Goal: Task Accomplishment & Management: Use online tool/utility

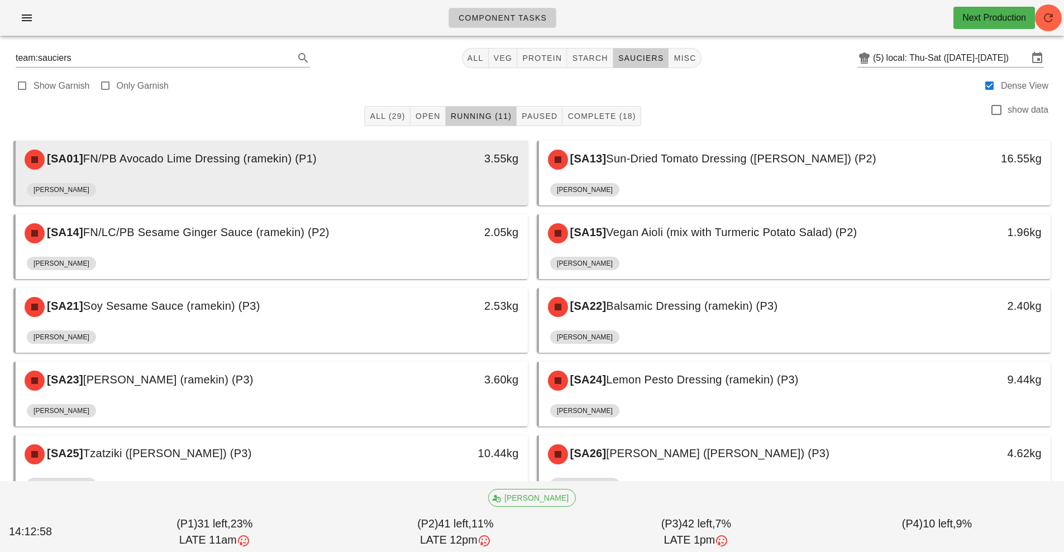
click at [460, 156] on div "3.55kg" at bounding box center [461, 159] width 113 height 18
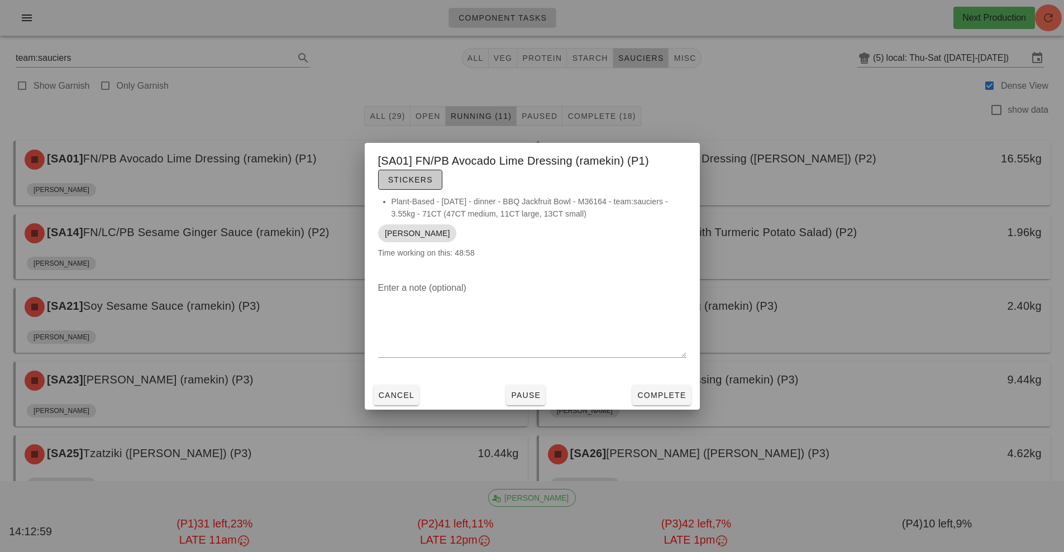
click at [423, 172] on button "Stickers" at bounding box center [410, 180] width 64 height 20
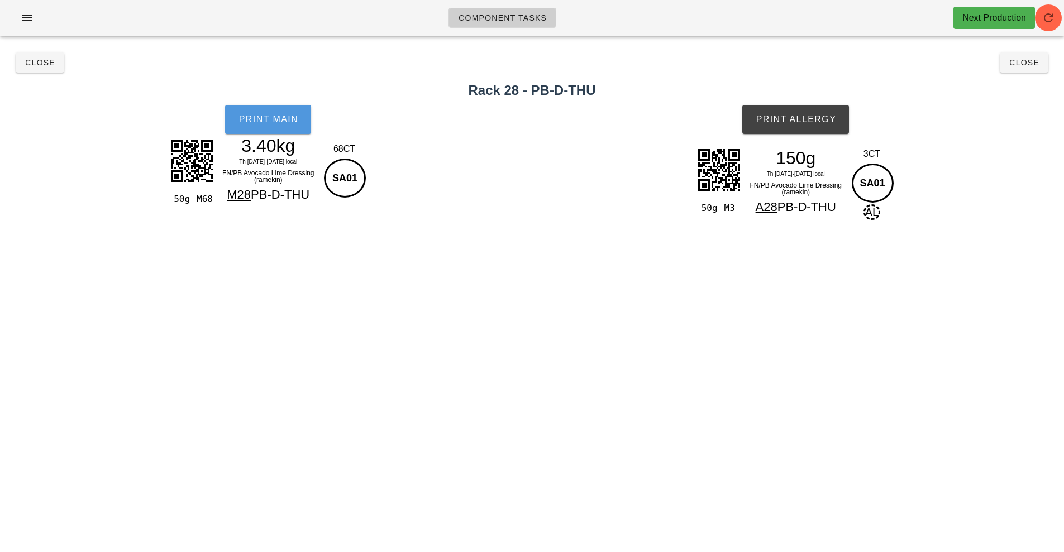
click at [281, 130] on button "Print Main" at bounding box center [268, 119] width 86 height 29
click at [808, 130] on button "Print Allergy" at bounding box center [795, 119] width 107 height 29
click at [1033, 66] on span "Close" at bounding box center [1024, 62] width 31 height 9
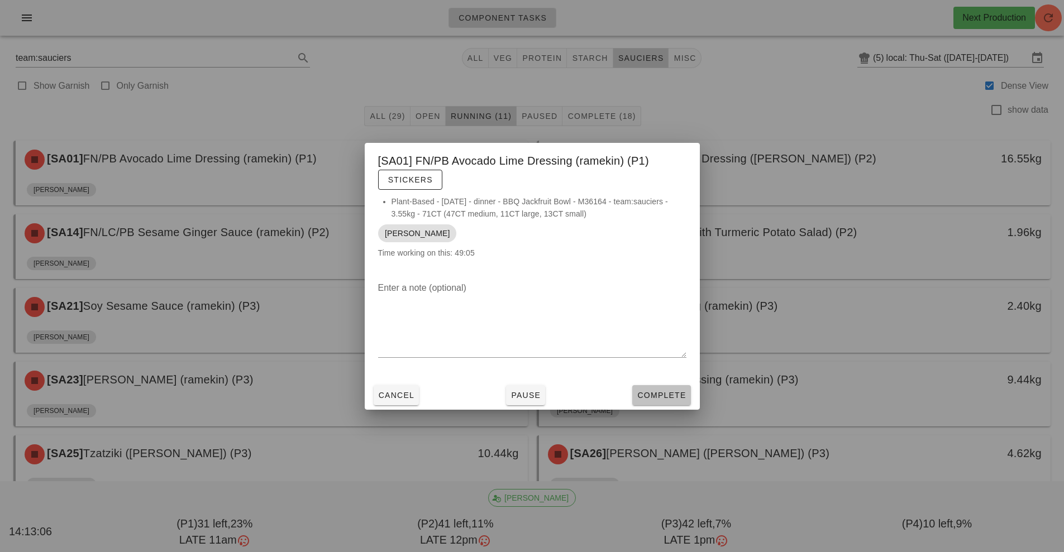
click at [672, 396] on span "Complete" at bounding box center [661, 395] width 49 height 9
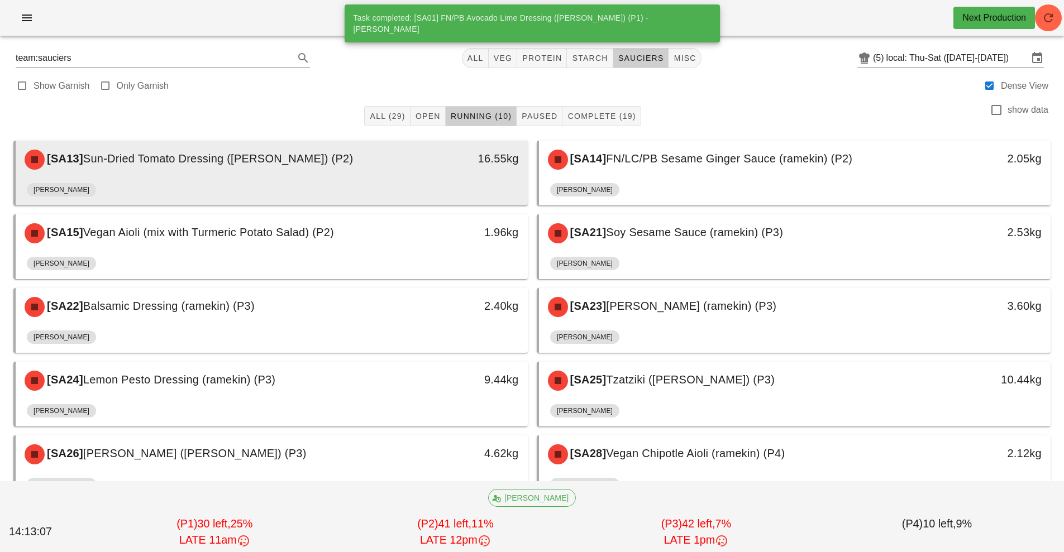
click at [410, 173] on div "16.55kg" at bounding box center [461, 160] width 127 height 34
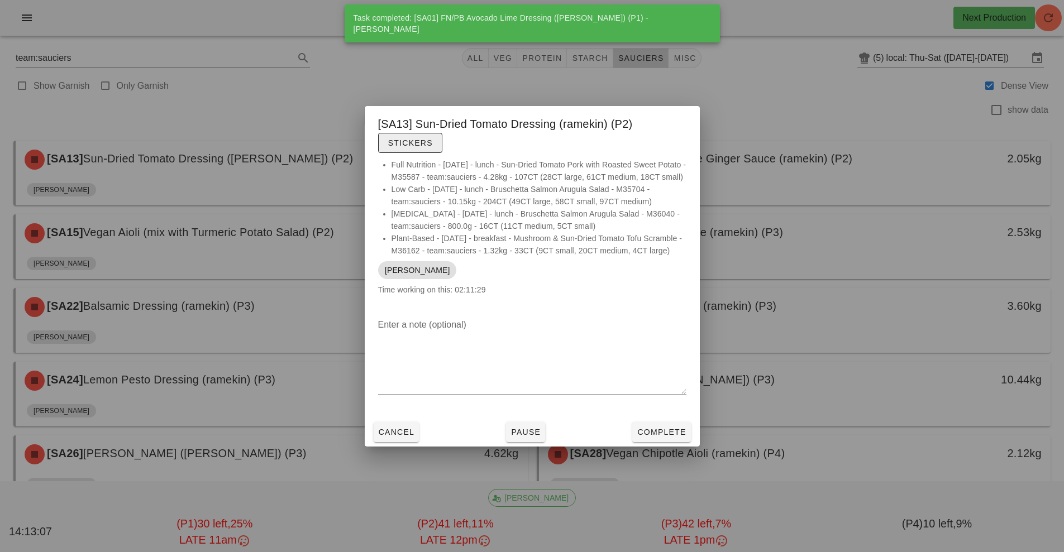
click at [415, 139] on span "Stickers" at bounding box center [410, 143] width 45 height 9
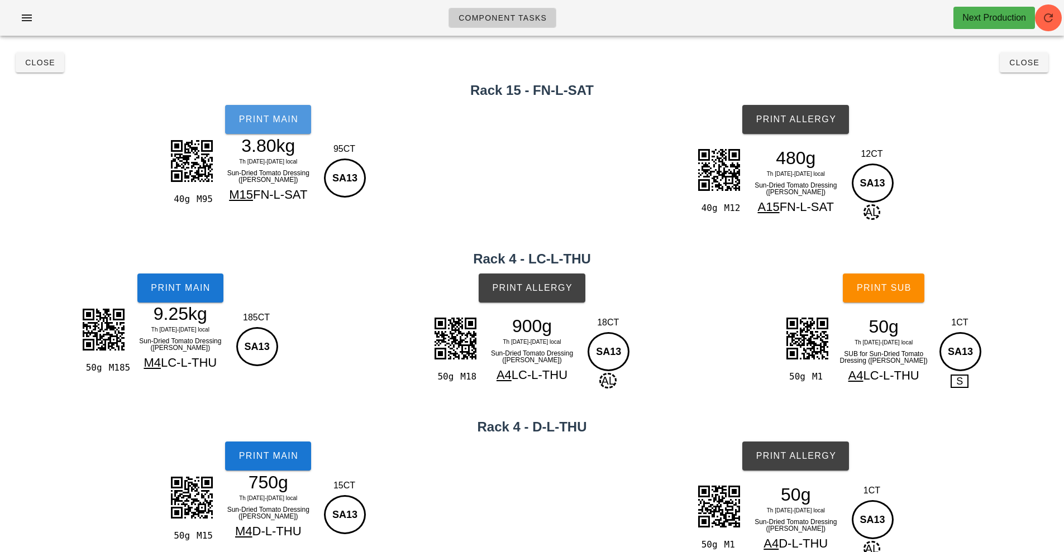
click at [304, 126] on button "Print Main" at bounding box center [268, 119] width 86 height 29
click at [212, 297] on button "Print Main" at bounding box center [180, 288] width 86 height 29
click at [294, 455] on span "Print Main" at bounding box center [268, 456] width 60 height 10
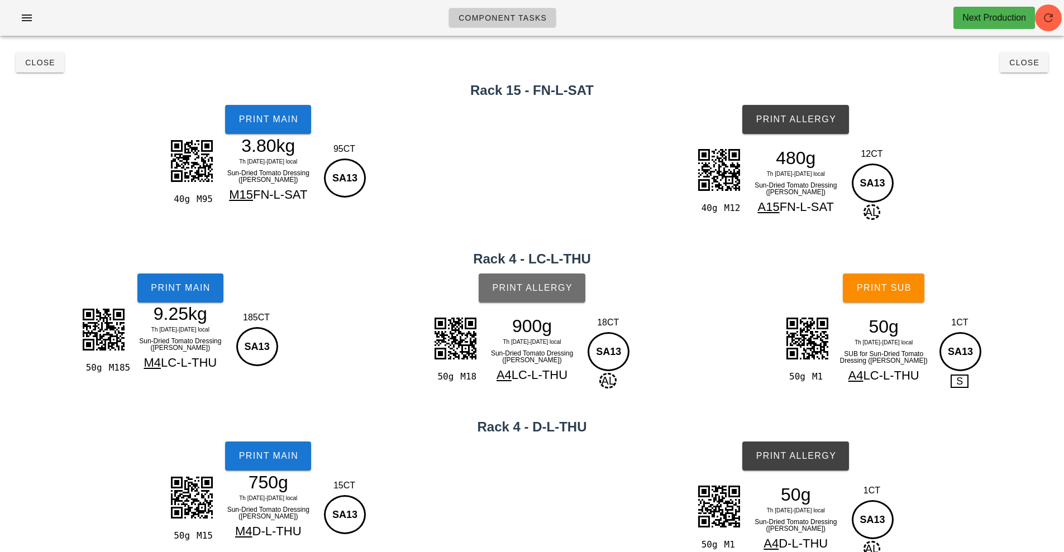
click at [537, 290] on span "Print Allergy" at bounding box center [531, 288] width 81 height 10
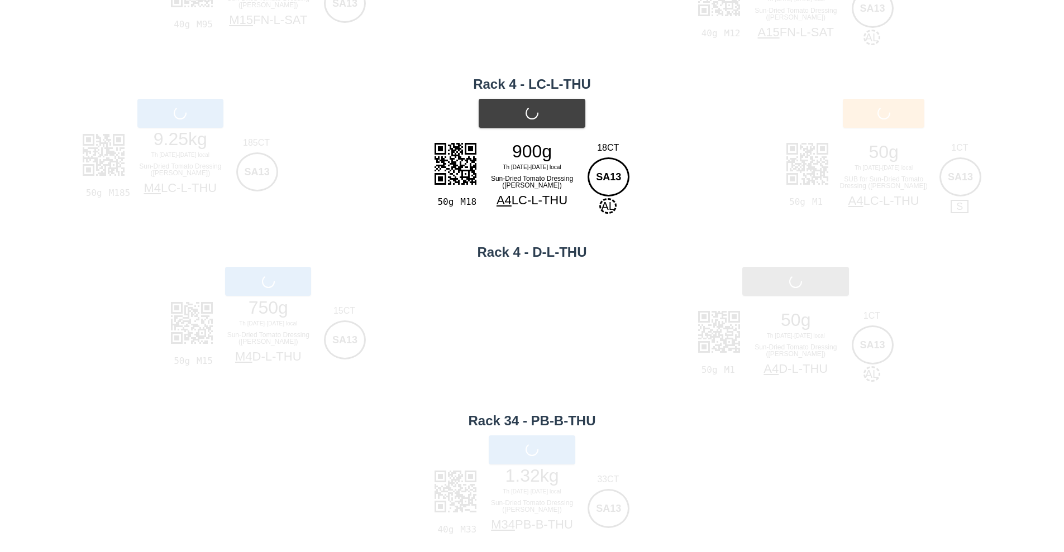
scroll to position [188, 0]
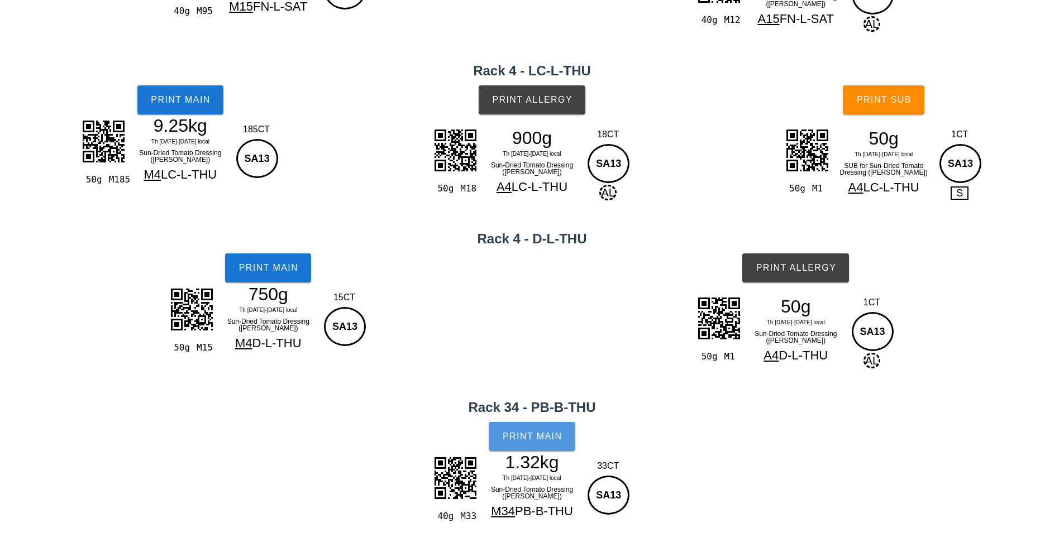
click at [534, 433] on span "Print Main" at bounding box center [532, 437] width 60 height 10
click at [805, 277] on button "Print Allergy" at bounding box center [795, 268] width 107 height 29
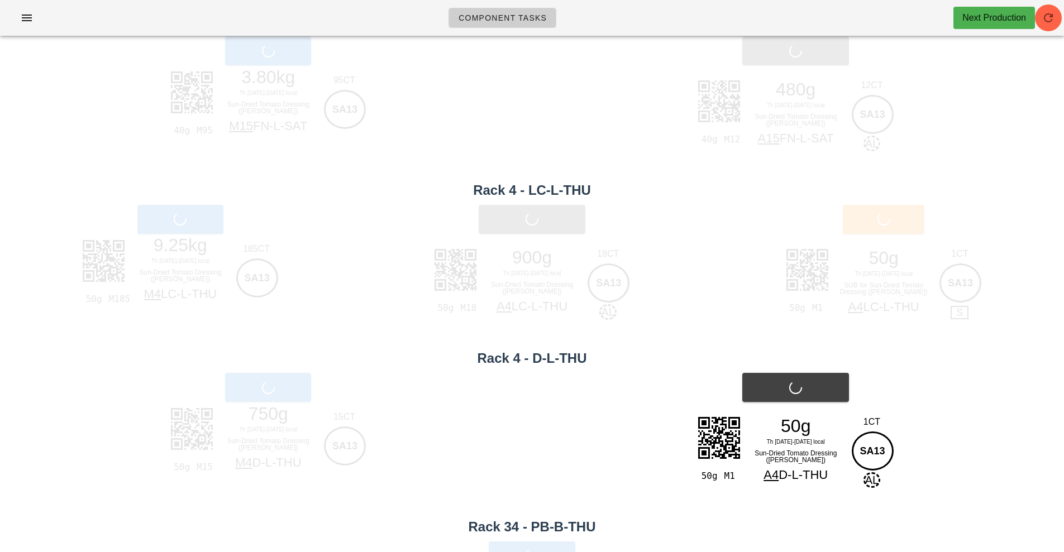
scroll to position [0, 0]
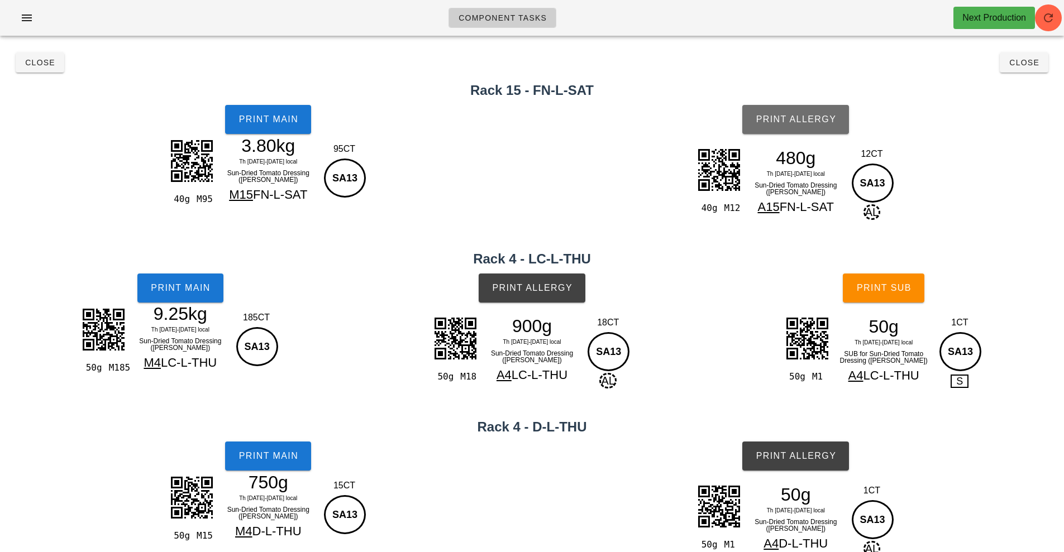
click at [804, 118] on span "Print Allergy" at bounding box center [795, 119] width 81 height 10
click at [888, 299] on button "Print Sub" at bounding box center [884, 288] width 82 height 29
click at [1047, 60] on button "Close" at bounding box center [1024, 62] width 49 height 20
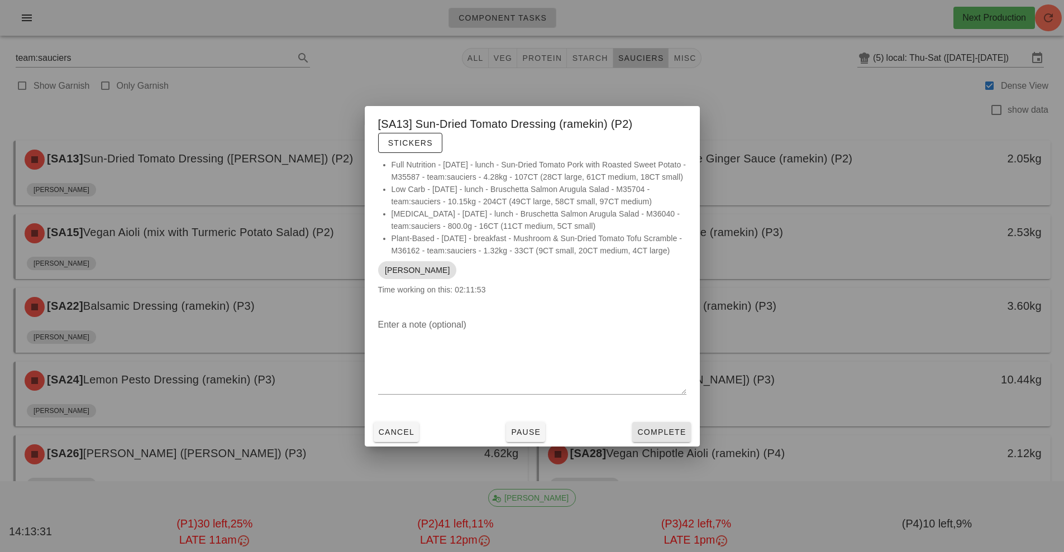
click at [655, 437] on span "Complete" at bounding box center [661, 432] width 49 height 9
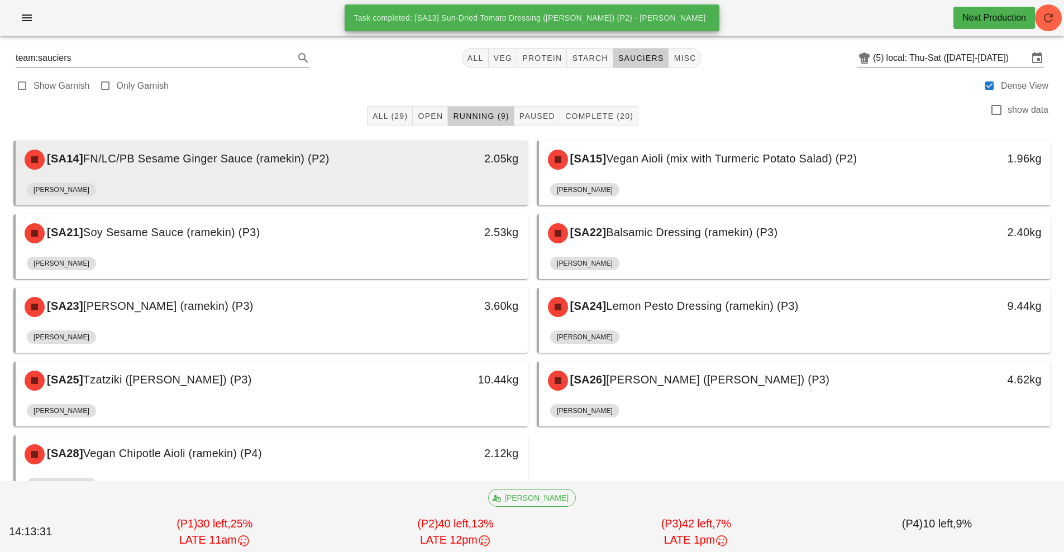
click at [383, 160] on div "[SA14] FN/LC/PB Sesame Ginger Sauce (ramekin) (P2)" at bounding box center [208, 160] width 380 height 34
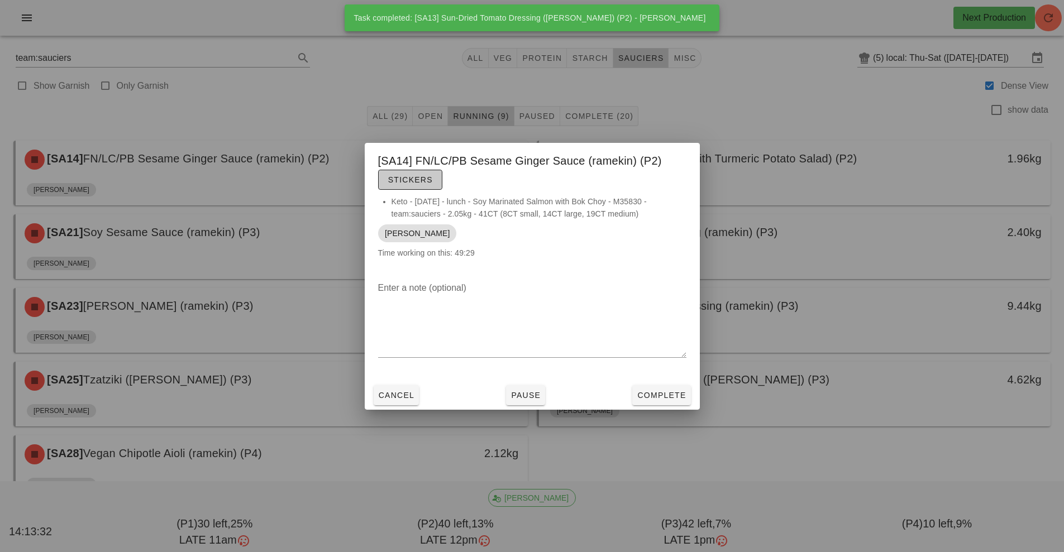
click at [428, 181] on span "Stickers" at bounding box center [410, 179] width 45 height 9
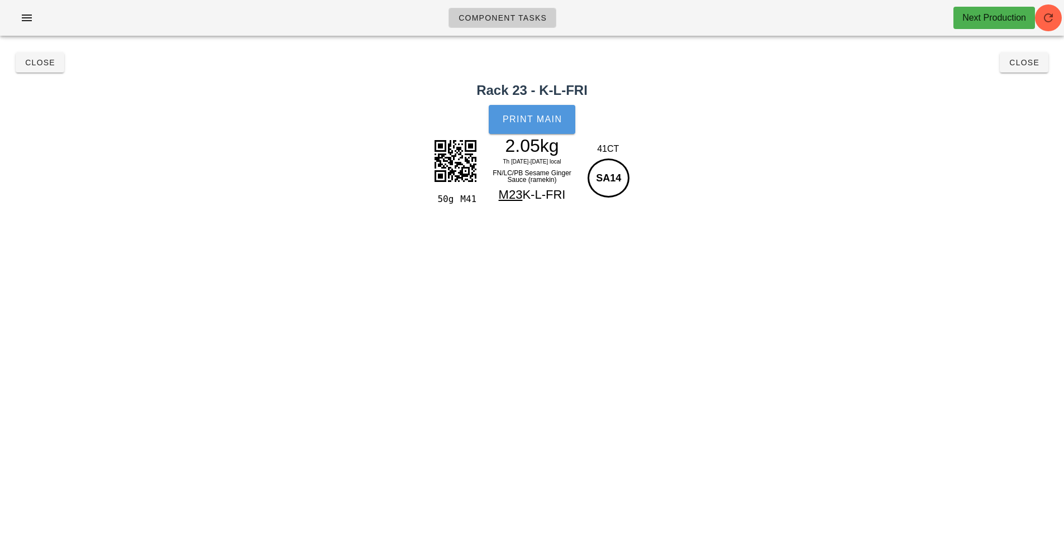
click at [521, 117] on span "Print Main" at bounding box center [532, 119] width 60 height 10
click at [1018, 27] on div "Next Production" at bounding box center [994, 18] width 82 height 22
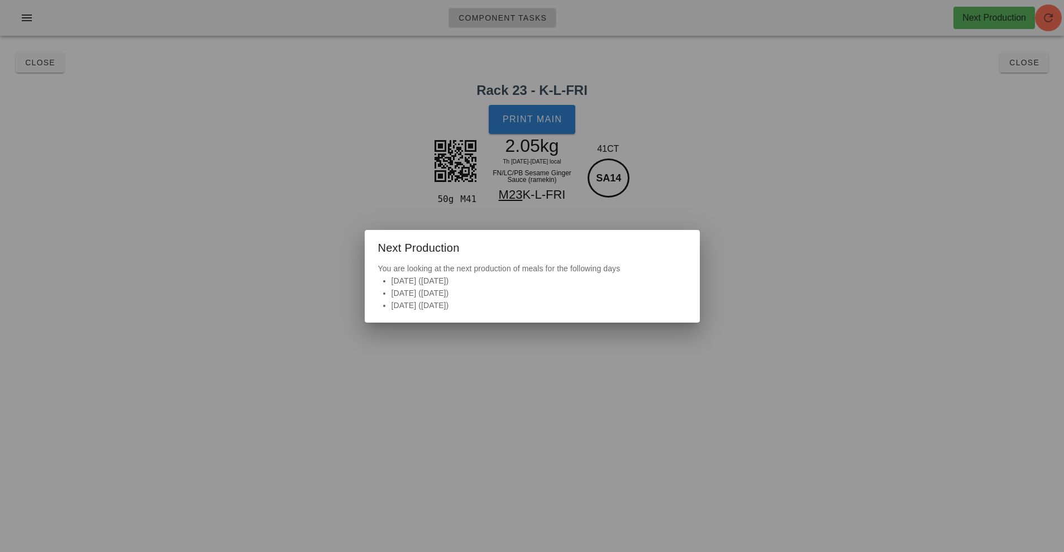
click at [925, 212] on div at bounding box center [532, 276] width 1064 height 552
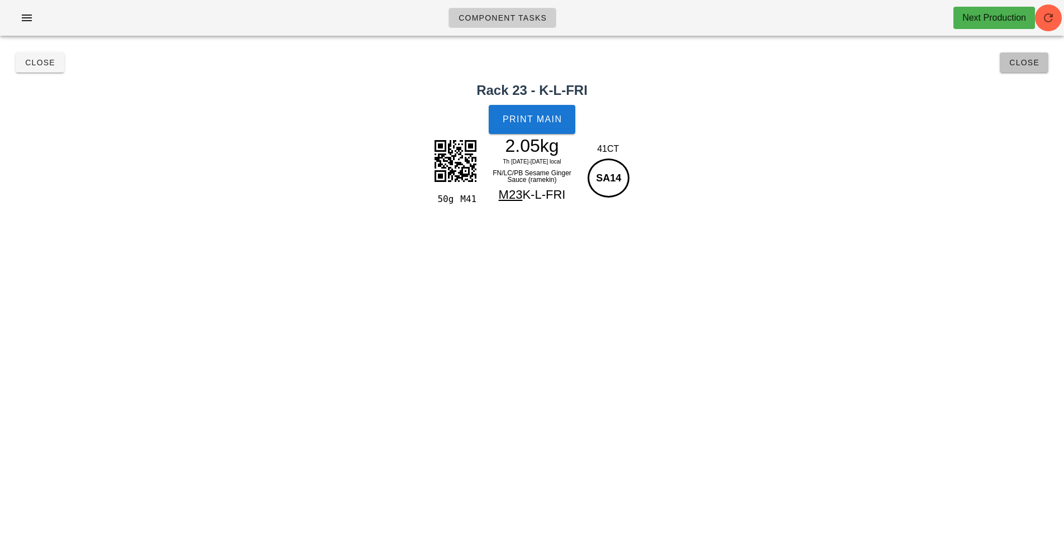
click at [1023, 61] on span "Close" at bounding box center [1024, 62] width 31 height 9
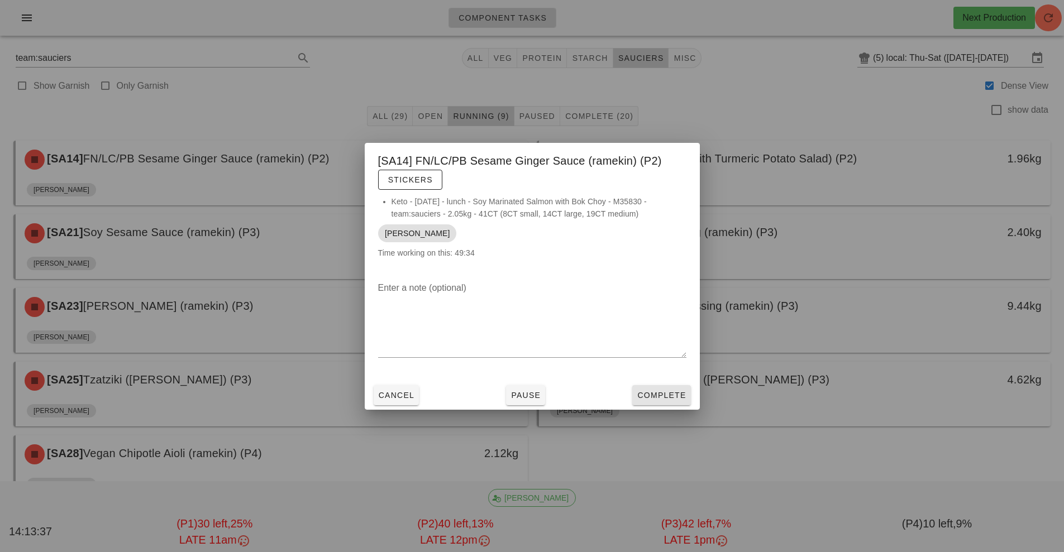
click at [662, 401] on button "Complete" at bounding box center [661, 395] width 58 height 20
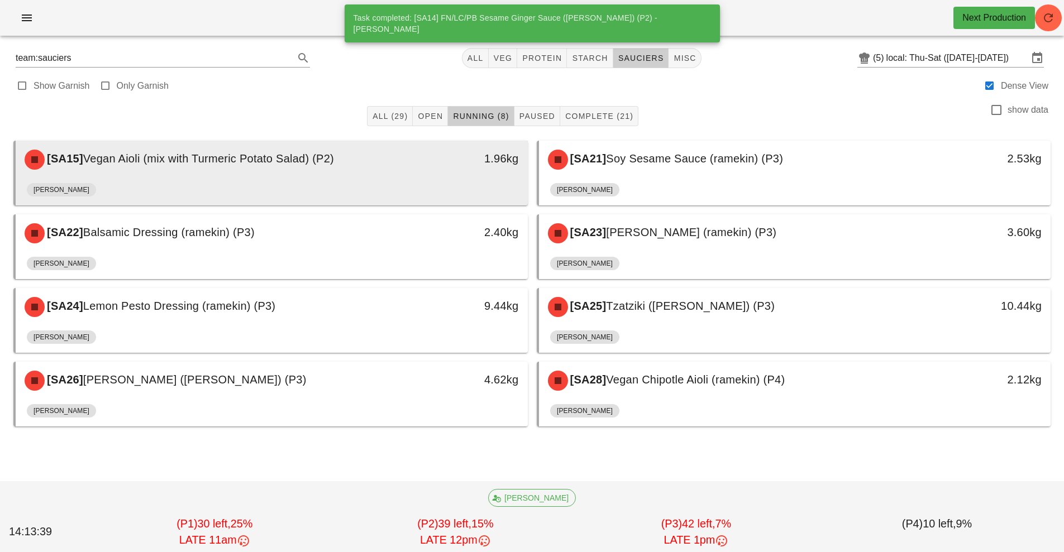
click at [464, 168] on div "1.96kg" at bounding box center [461, 160] width 127 height 34
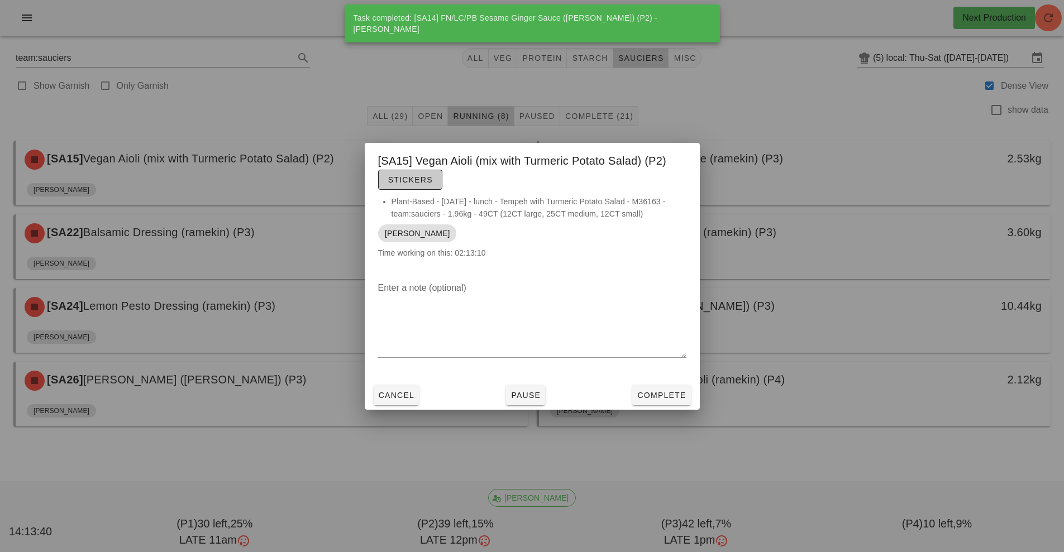
click at [419, 171] on button "Stickers" at bounding box center [410, 180] width 64 height 20
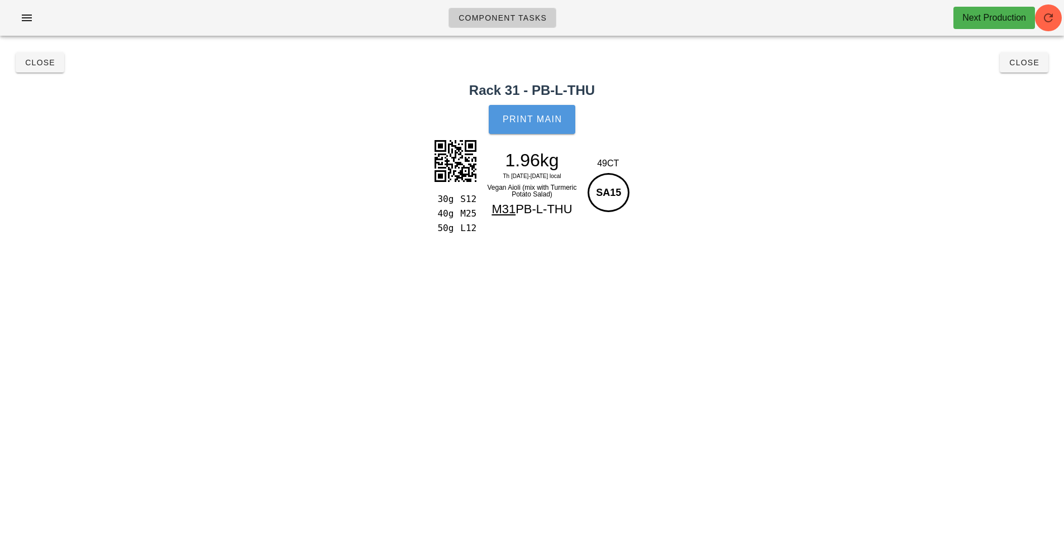
click at [529, 120] on span "Print Main" at bounding box center [532, 119] width 60 height 10
click at [1022, 83] on h2 "Rack 31 - PB-L-THU" at bounding box center [532, 90] width 1051 height 20
click at [1027, 63] on span "Close" at bounding box center [1024, 62] width 31 height 9
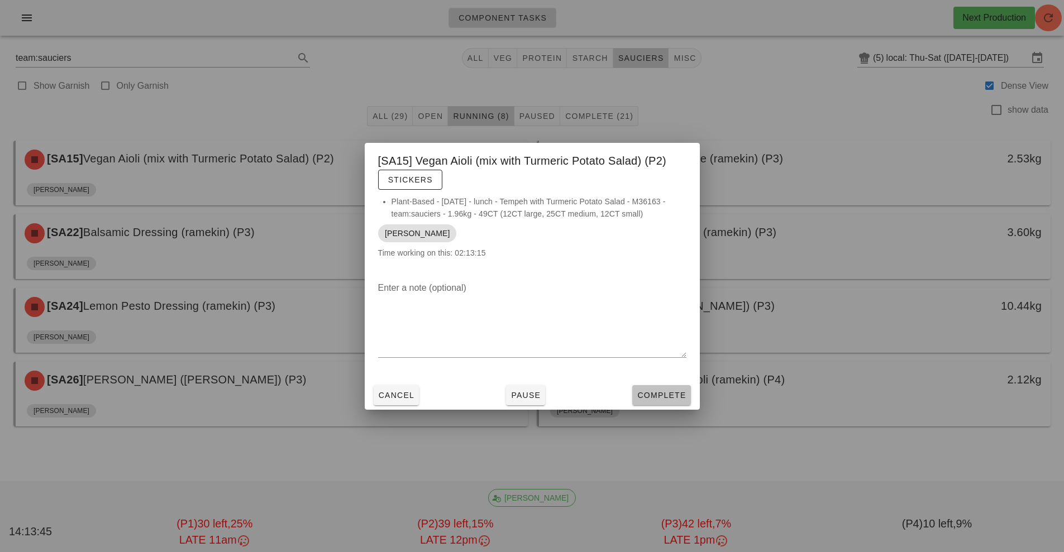
click at [677, 397] on span "Complete" at bounding box center [661, 395] width 49 height 9
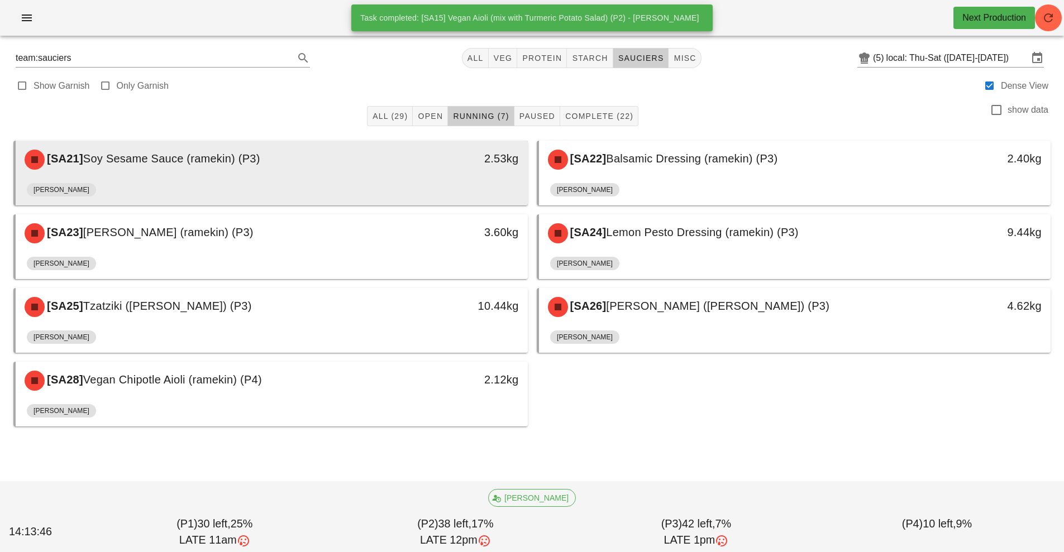
click at [442, 183] on div "[PERSON_NAME]" at bounding box center [272, 192] width 490 height 27
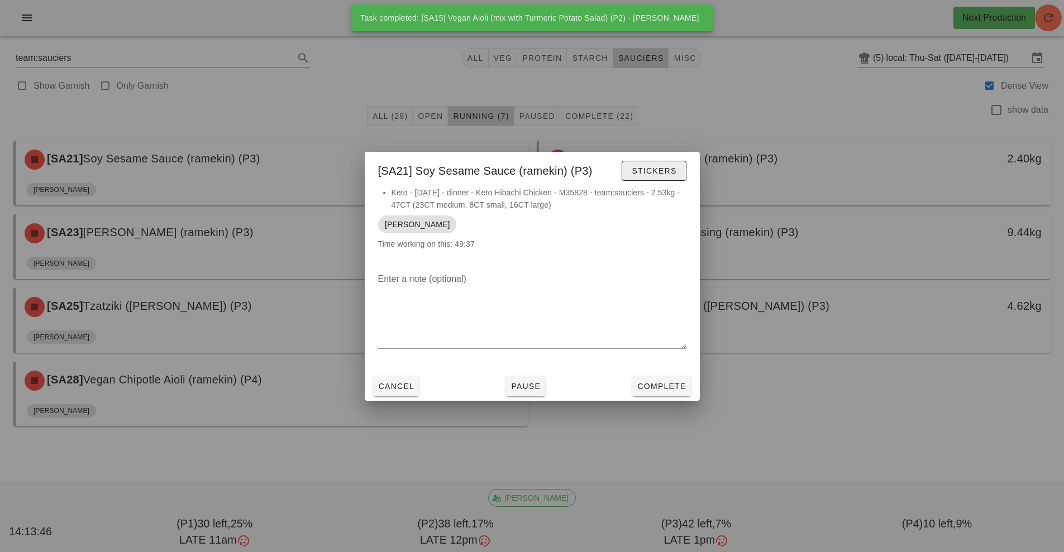
click at [658, 161] on button "Stickers" at bounding box center [654, 171] width 64 height 20
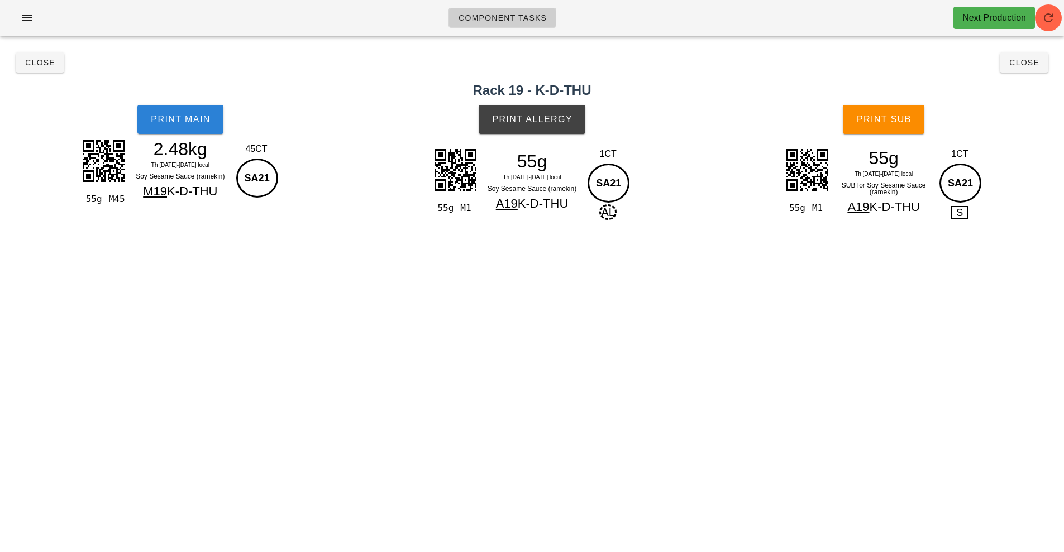
click at [189, 125] on button "Print Main" at bounding box center [180, 119] width 86 height 29
click at [566, 131] on button "Print Allergy" at bounding box center [532, 119] width 107 height 29
click at [876, 123] on span "Print Sub" at bounding box center [883, 119] width 55 height 10
click at [1007, 72] on button "Close" at bounding box center [1024, 62] width 49 height 20
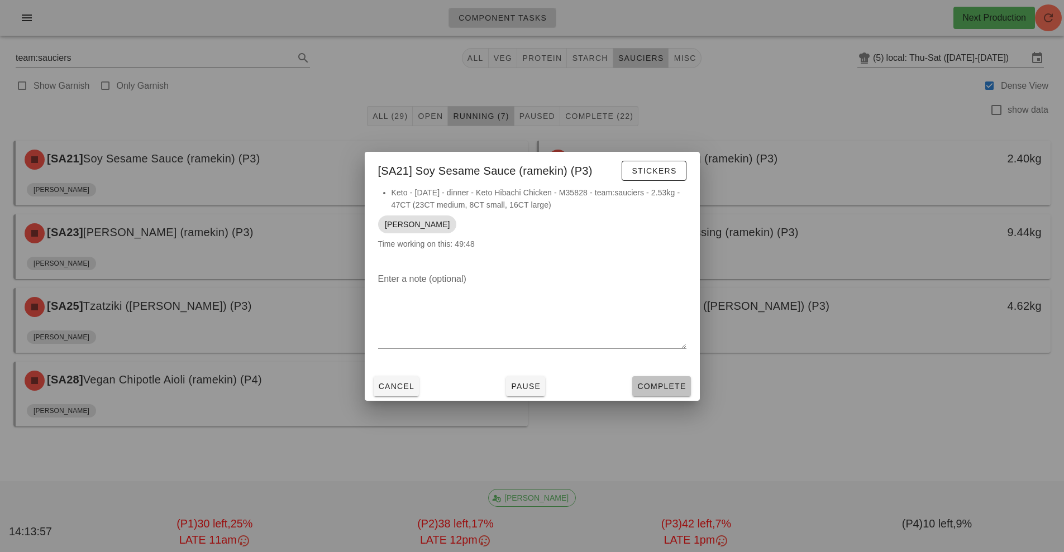
click at [675, 392] on button "Complete" at bounding box center [661, 386] width 58 height 20
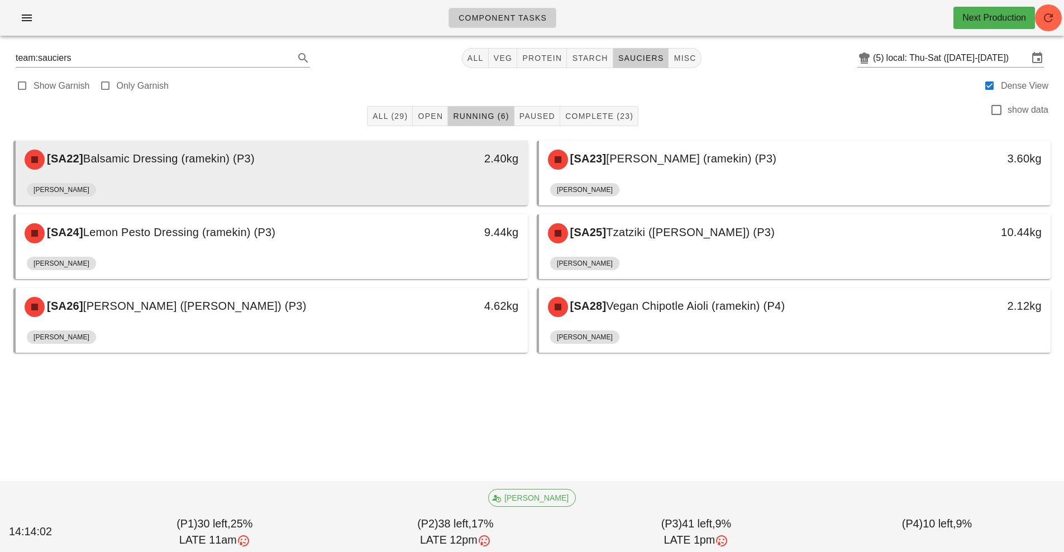
click at [441, 185] on div "[PERSON_NAME]" at bounding box center [272, 192] width 490 height 27
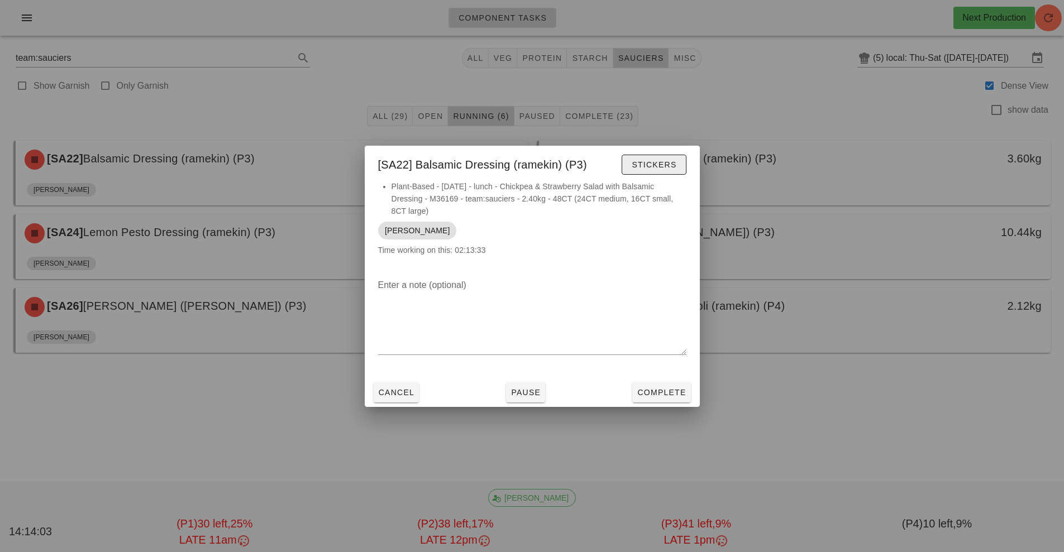
click at [646, 163] on span "Stickers" at bounding box center [653, 164] width 45 height 9
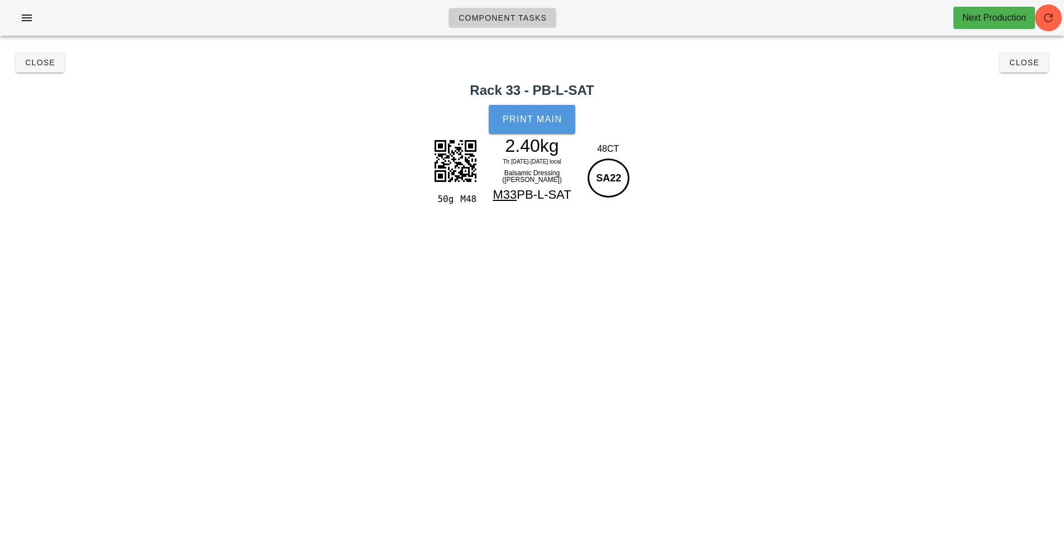
click at [534, 121] on span "Print Main" at bounding box center [532, 119] width 60 height 10
click at [1018, 60] on span "Close" at bounding box center [1024, 62] width 31 height 9
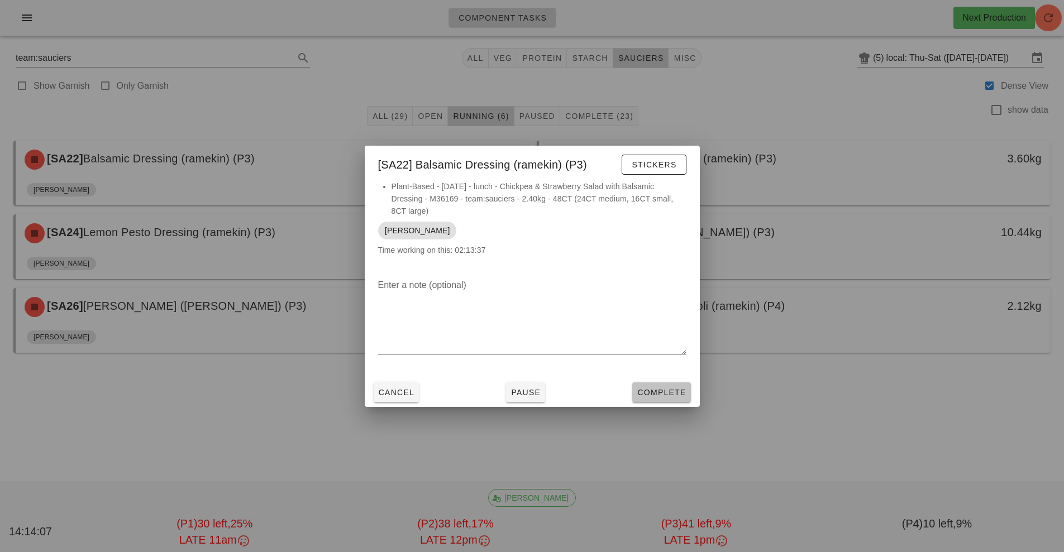
click at [658, 388] on span "Complete" at bounding box center [661, 392] width 49 height 9
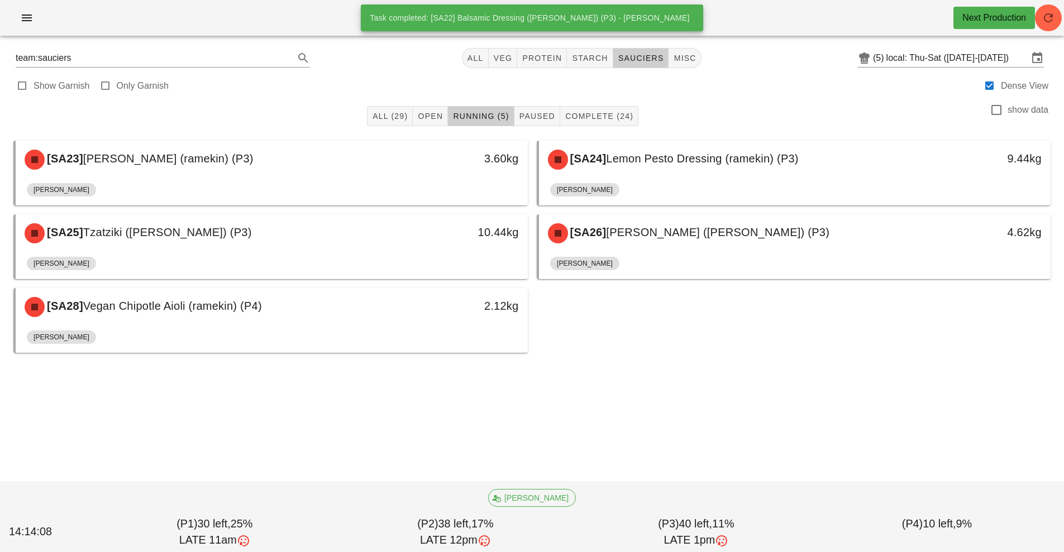
click at [489, 254] on div "[PERSON_NAME]" at bounding box center [272, 265] width 490 height 27
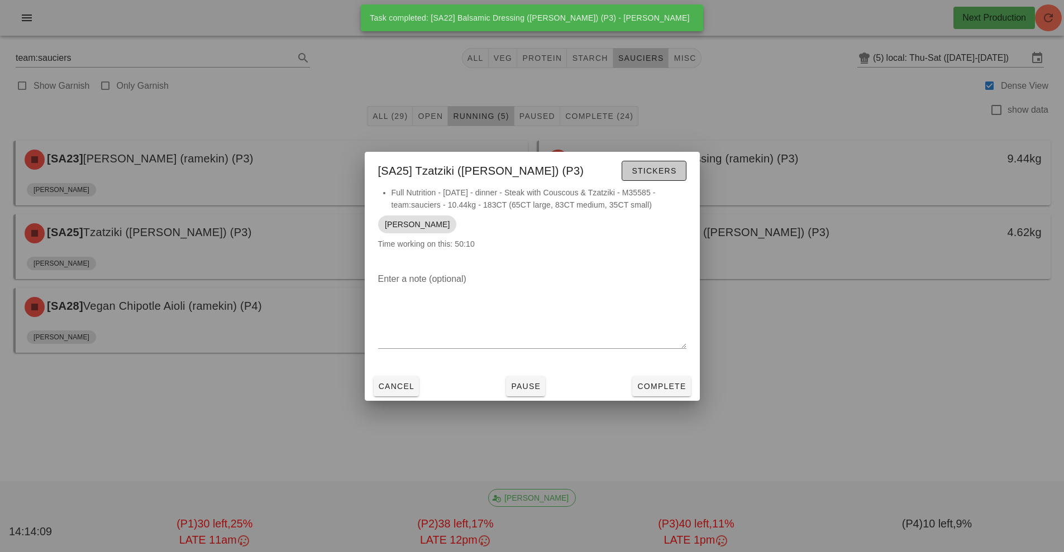
click at [666, 168] on span "Stickers" at bounding box center [653, 170] width 45 height 9
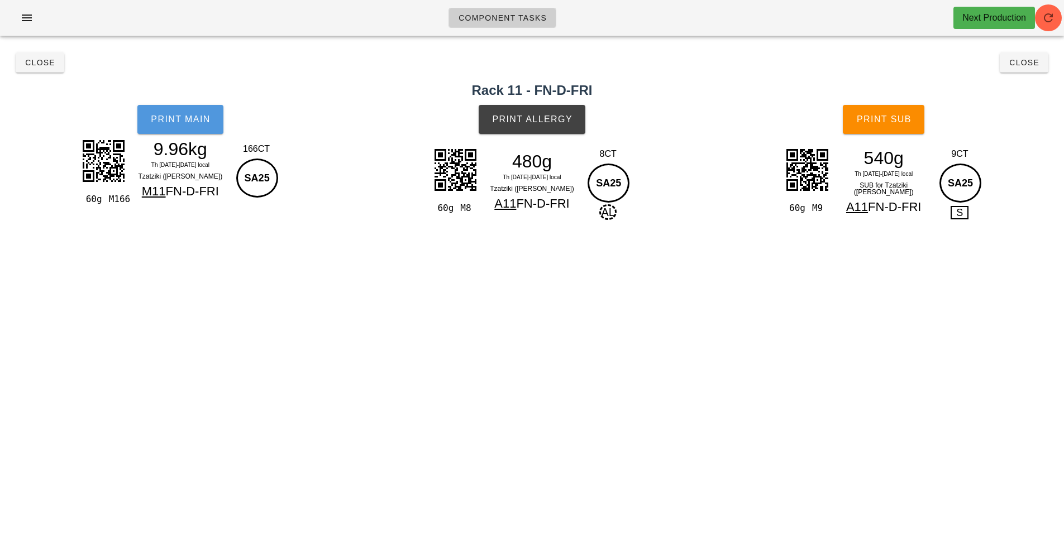
click at [193, 123] on span "Print Main" at bounding box center [180, 119] width 60 height 10
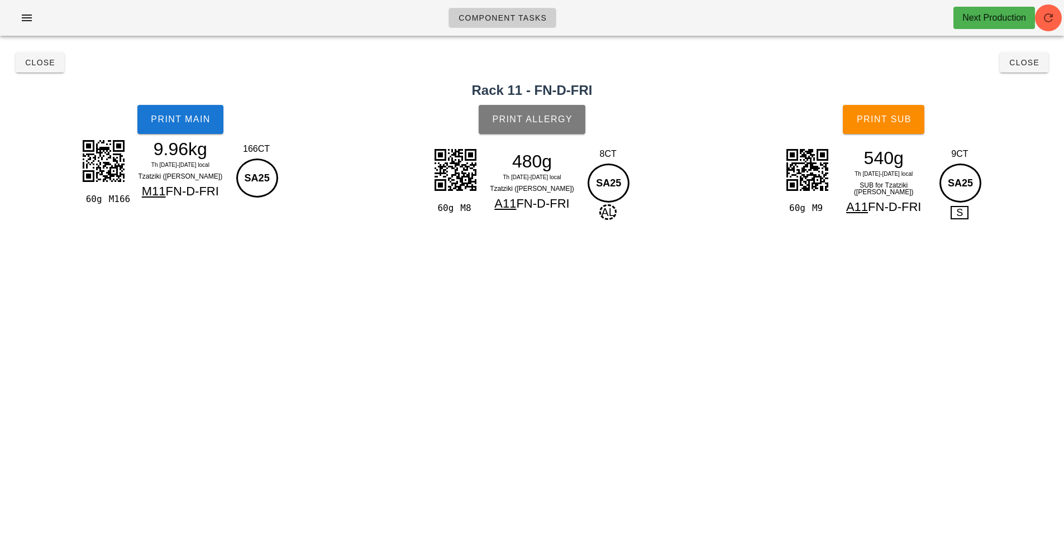
click at [528, 132] on button "Print Allergy" at bounding box center [532, 119] width 107 height 29
click at [884, 125] on button "Print Sub" at bounding box center [884, 119] width 82 height 29
click at [1040, 67] on button "Close" at bounding box center [1024, 62] width 49 height 20
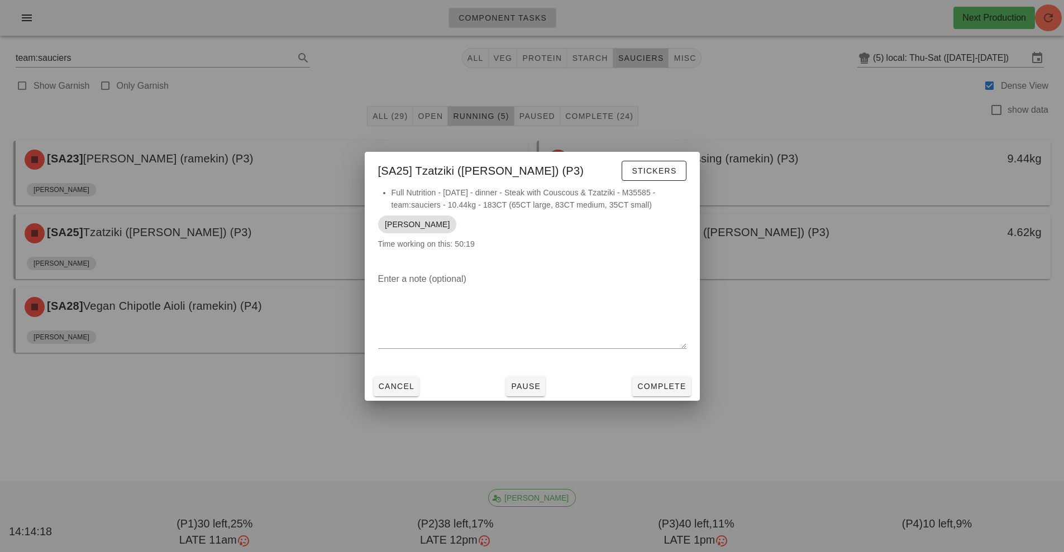
click at [653, 411] on div at bounding box center [532, 276] width 1064 height 552
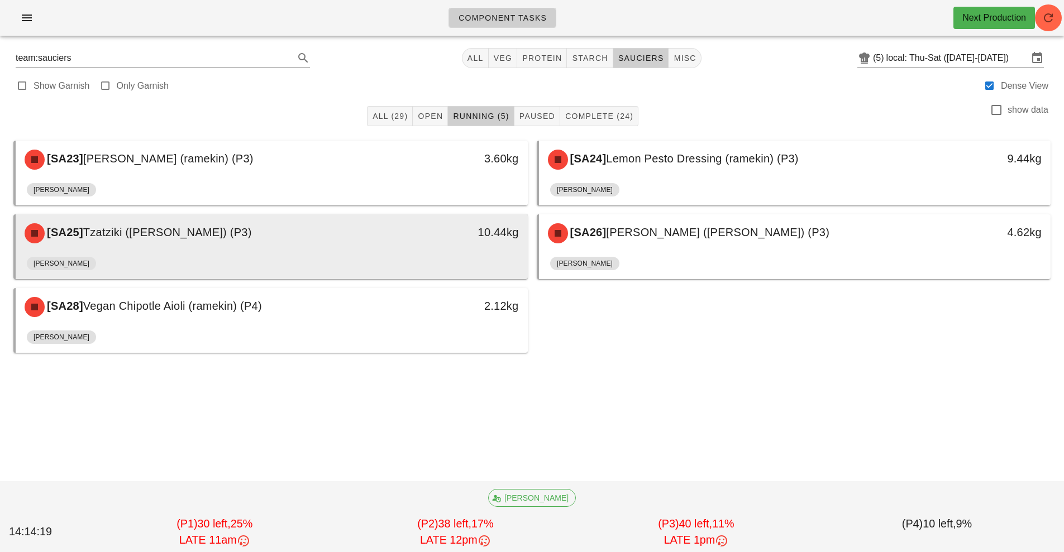
click at [447, 257] on div "[PERSON_NAME]" at bounding box center [272, 265] width 490 height 27
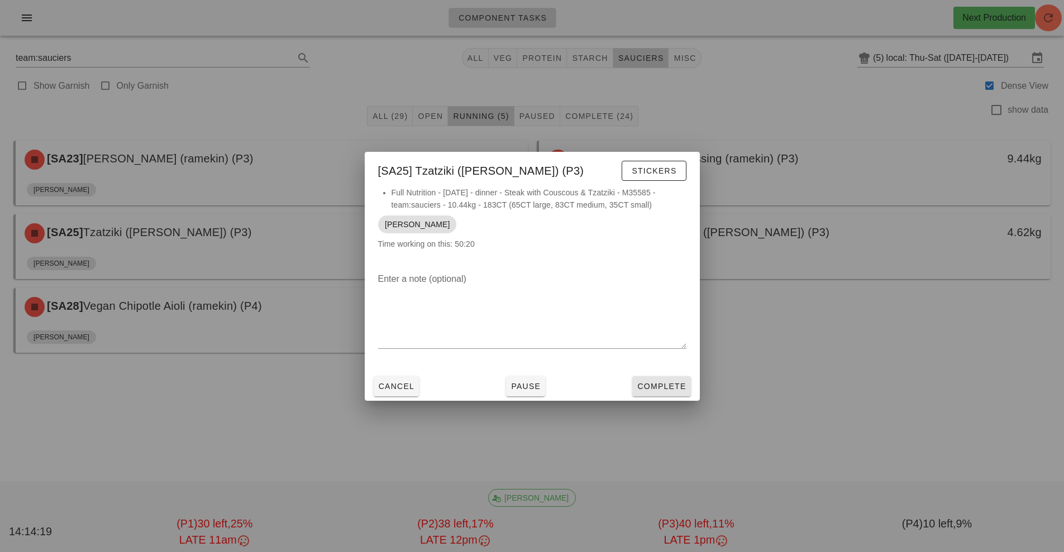
click at [665, 386] on span "Complete" at bounding box center [661, 386] width 49 height 9
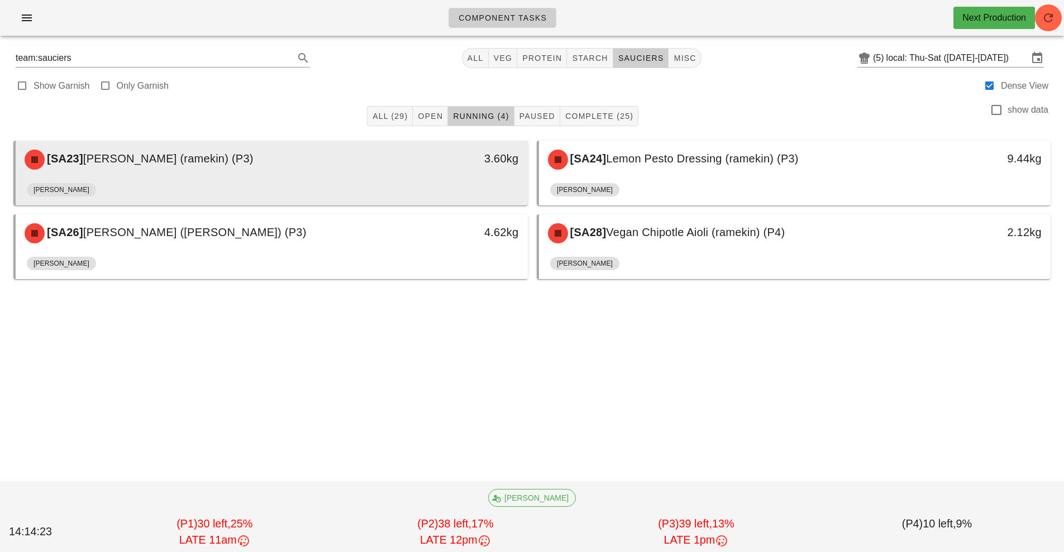
click at [457, 173] on div "3.60kg" at bounding box center [461, 160] width 127 height 34
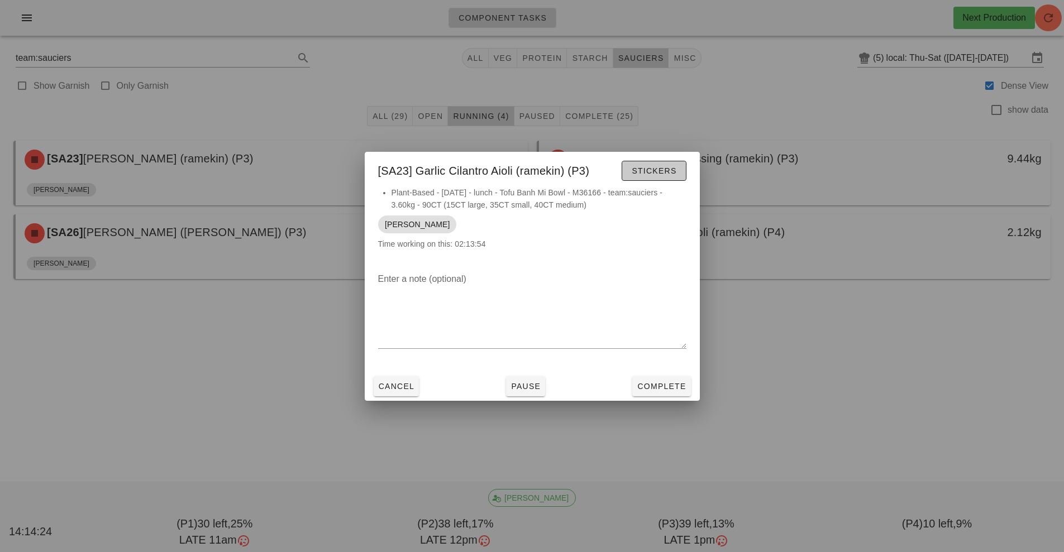
click at [653, 166] on span "Stickers" at bounding box center [653, 170] width 45 height 9
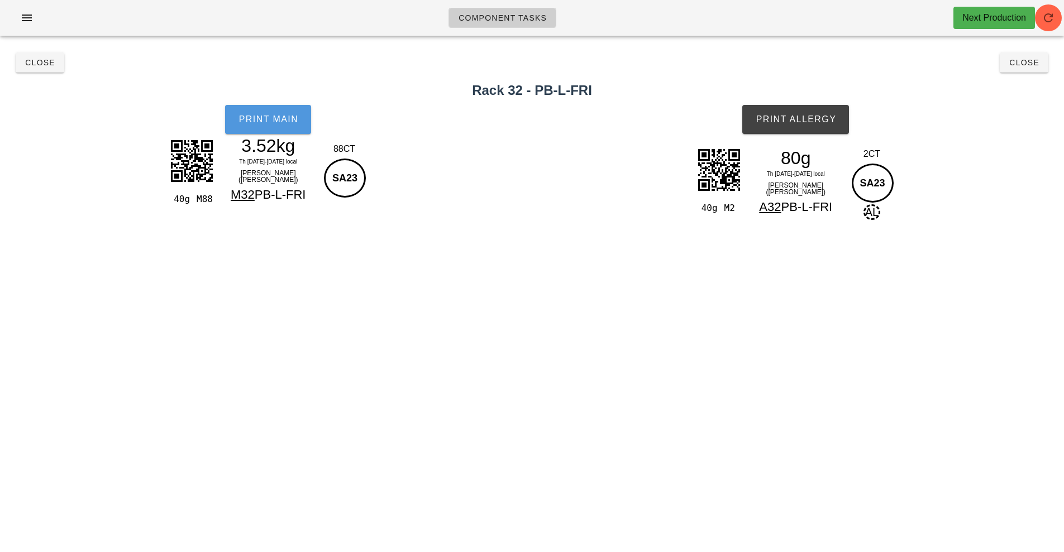
click at [307, 125] on button "Print Main" at bounding box center [268, 119] width 86 height 29
click at [804, 118] on span "Print Allergy" at bounding box center [795, 119] width 81 height 10
click at [1043, 63] on button "Close" at bounding box center [1024, 62] width 49 height 20
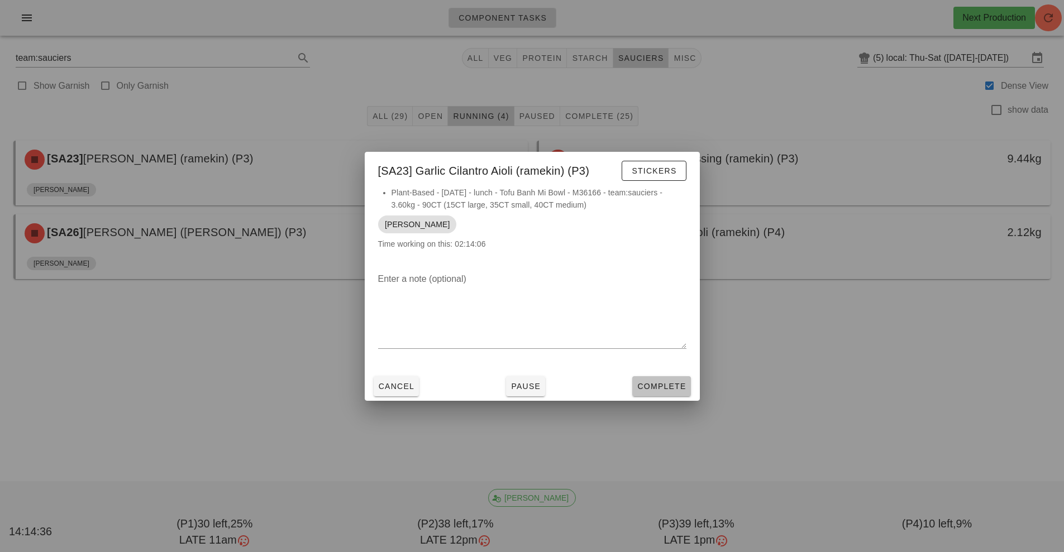
click at [674, 376] on button "Complete" at bounding box center [661, 386] width 58 height 20
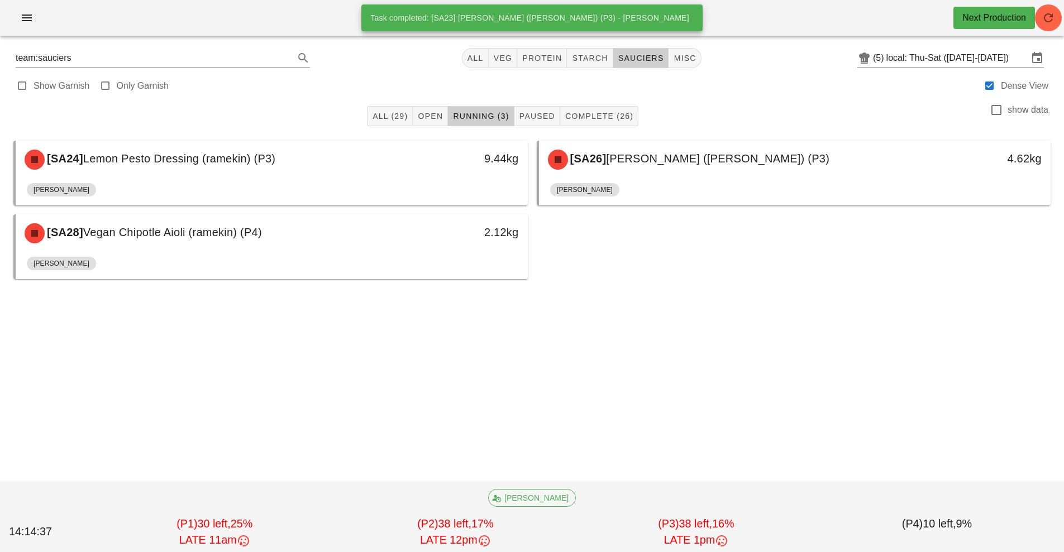
click at [395, 175] on div "[SA24] Lemon Pesto Dressing (ramekin) (P3)" at bounding box center [208, 160] width 380 height 34
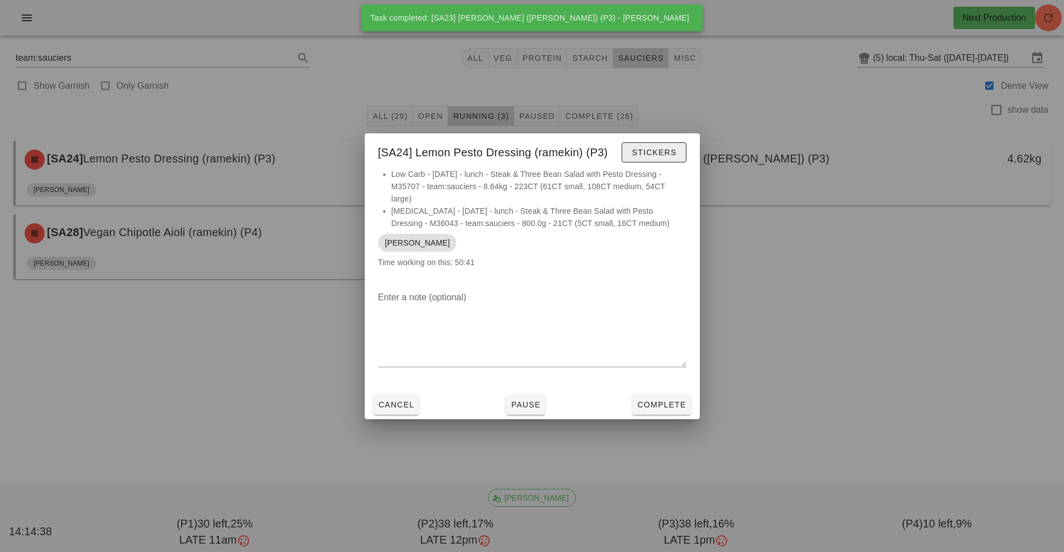
click at [670, 159] on button "Stickers" at bounding box center [654, 152] width 64 height 20
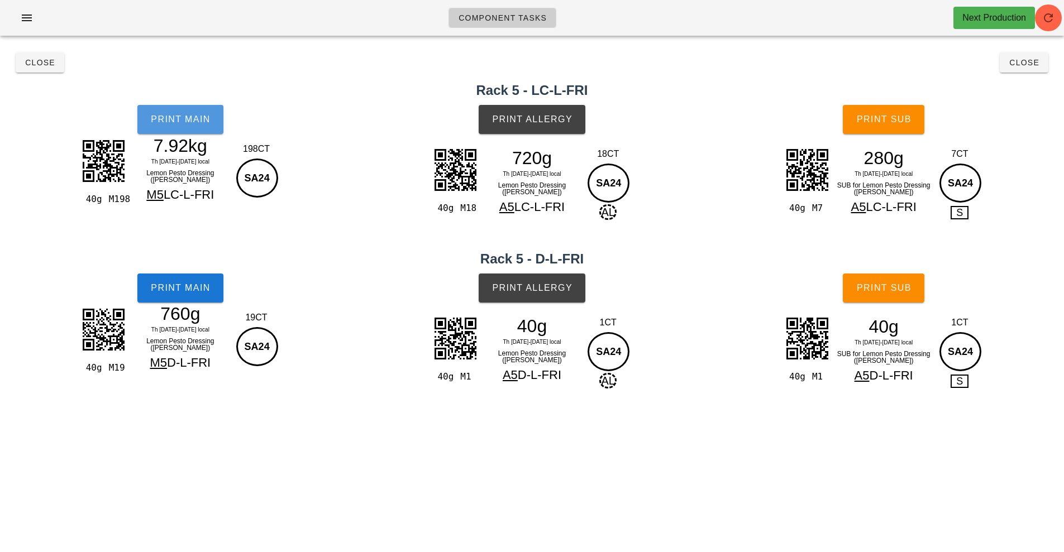
click at [208, 118] on span "Print Main" at bounding box center [180, 119] width 60 height 10
click at [209, 299] on button "Print Main" at bounding box center [180, 288] width 86 height 29
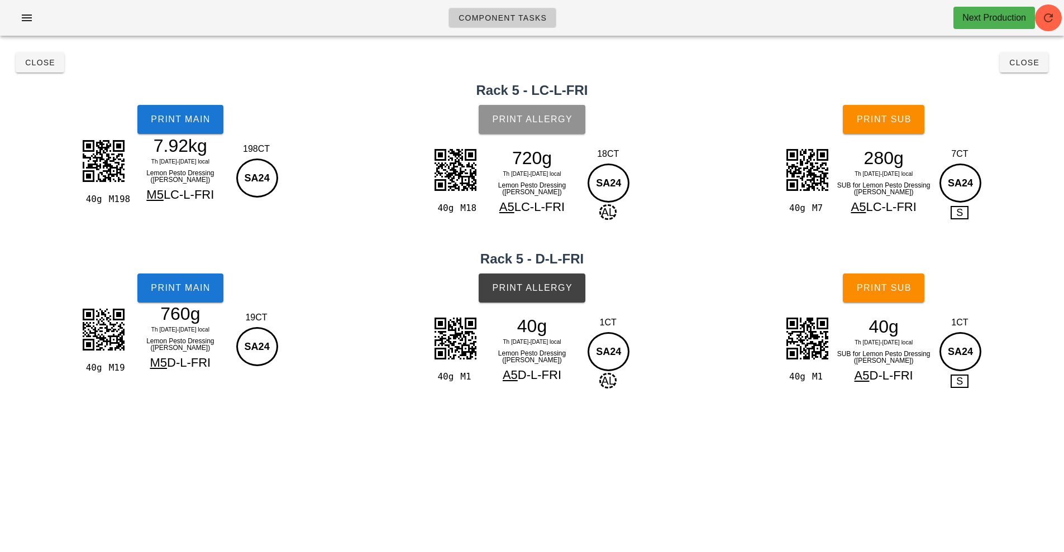
click at [526, 107] on button "Print Allergy" at bounding box center [532, 119] width 107 height 29
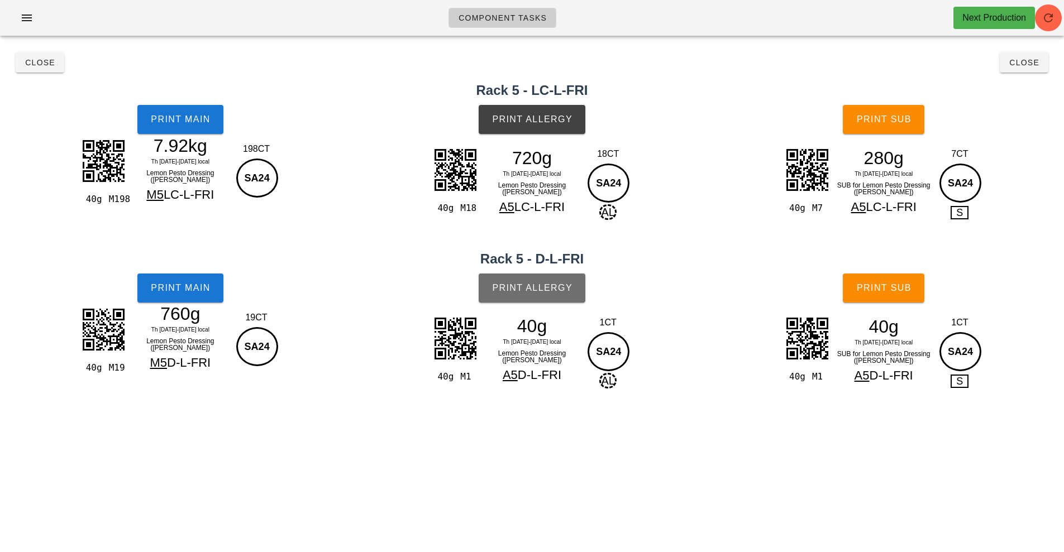
click at [516, 283] on span "Print Allergy" at bounding box center [531, 288] width 81 height 10
click at [904, 123] on span "Print Sub" at bounding box center [883, 119] width 55 height 10
click at [896, 280] on button "Print Sub" at bounding box center [884, 288] width 82 height 29
click at [1041, 65] on button "Close" at bounding box center [1024, 62] width 49 height 20
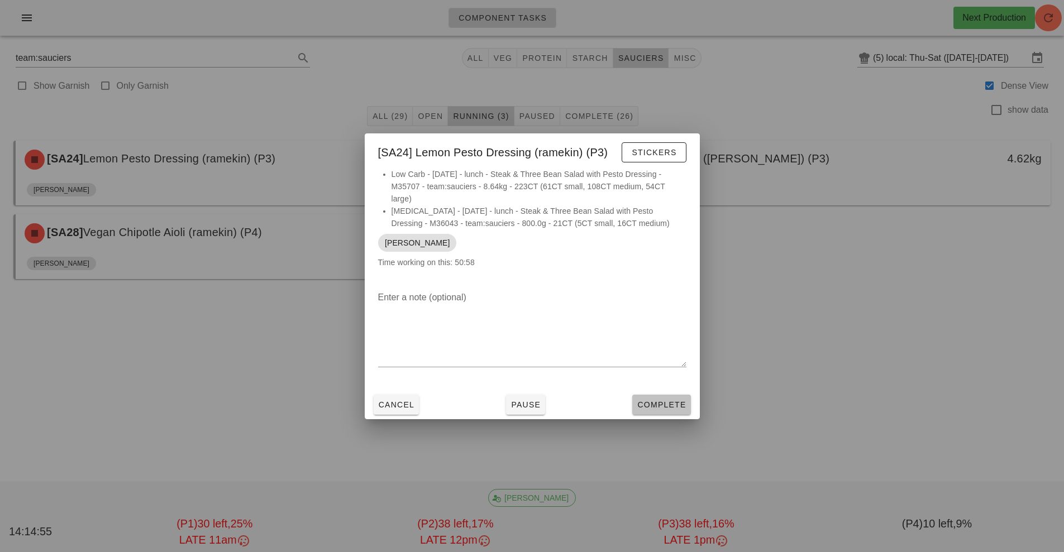
click at [681, 412] on button "Complete" at bounding box center [661, 405] width 58 height 20
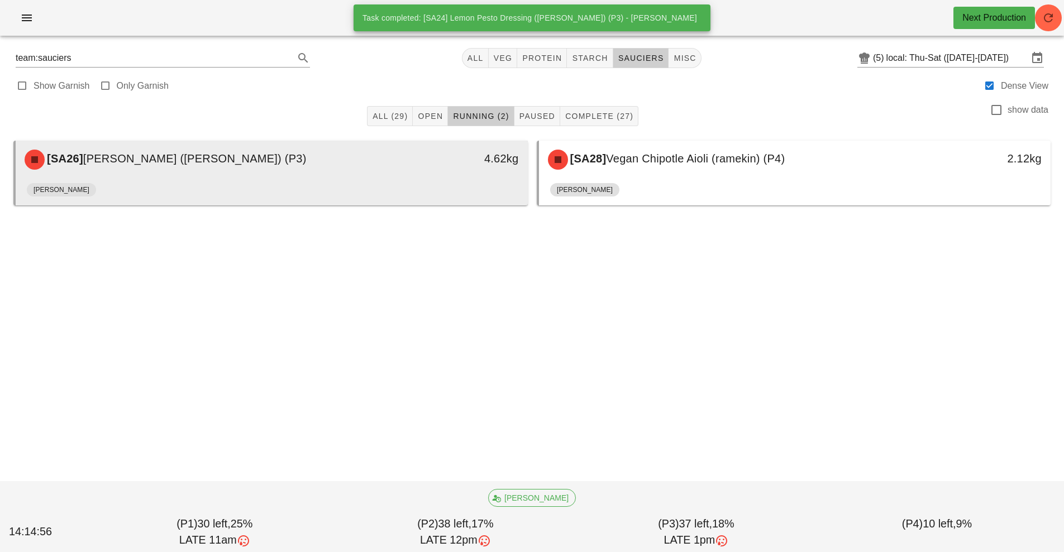
click at [443, 168] on div "4.62kg" at bounding box center [461, 160] width 127 height 34
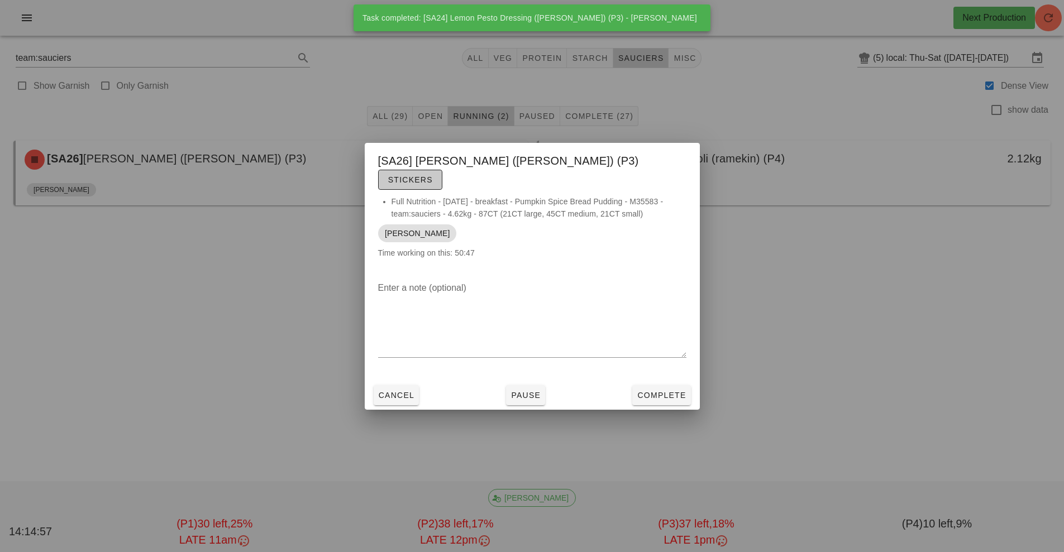
click at [433, 175] on span "Stickers" at bounding box center [410, 179] width 45 height 9
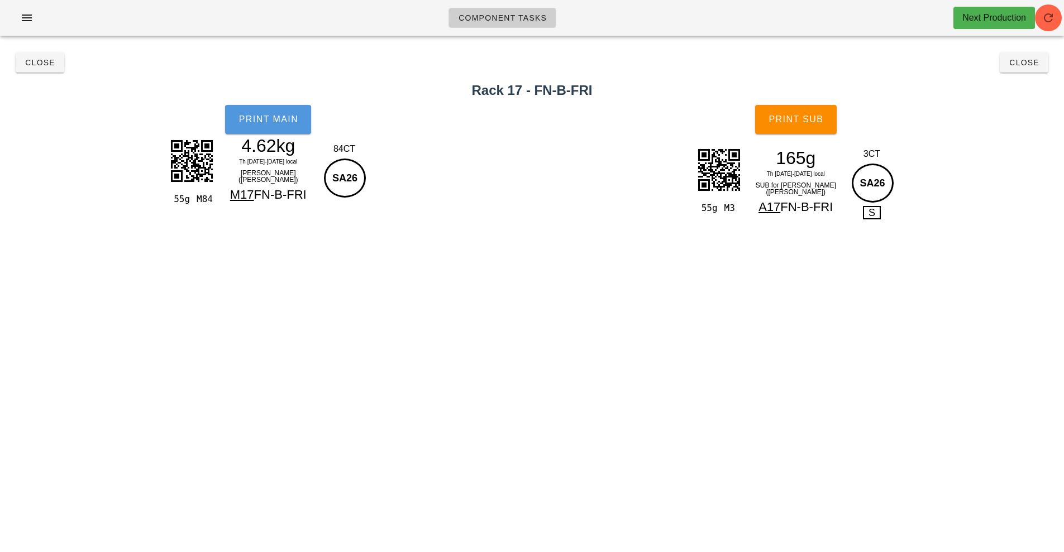
click at [300, 123] on button "Print Main" at bounding box center [268, 119] width 86 height 29
click at [805, 122] on span "Print Sub" at bounding box center [795, 119] width 55 height 10
click at [1025, 65] on span "Close" at bounding box center [1024, 62] width 31 height 9
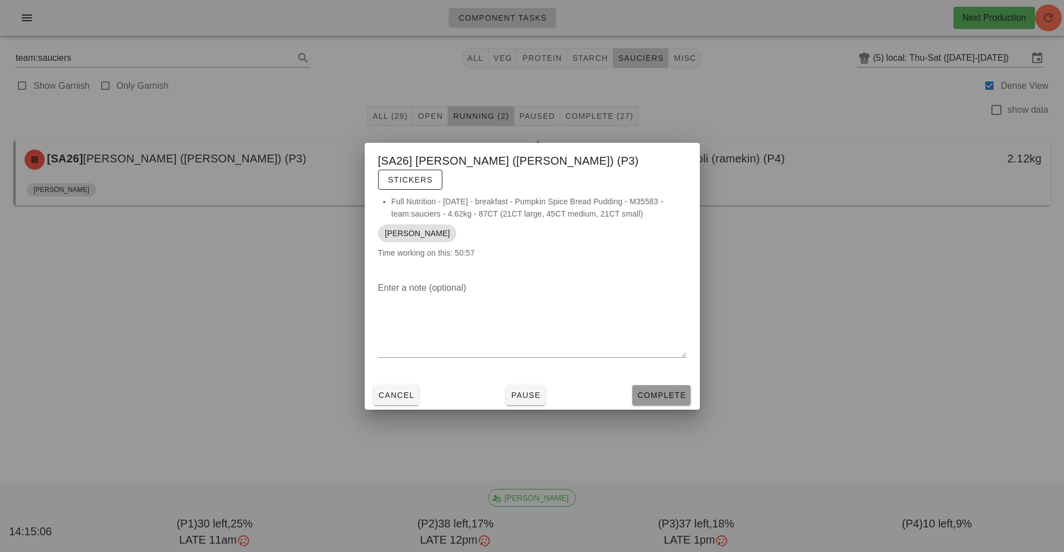
click at [672, 391] on span "Complete" at bounding box center [661, 395] width 49 height 9
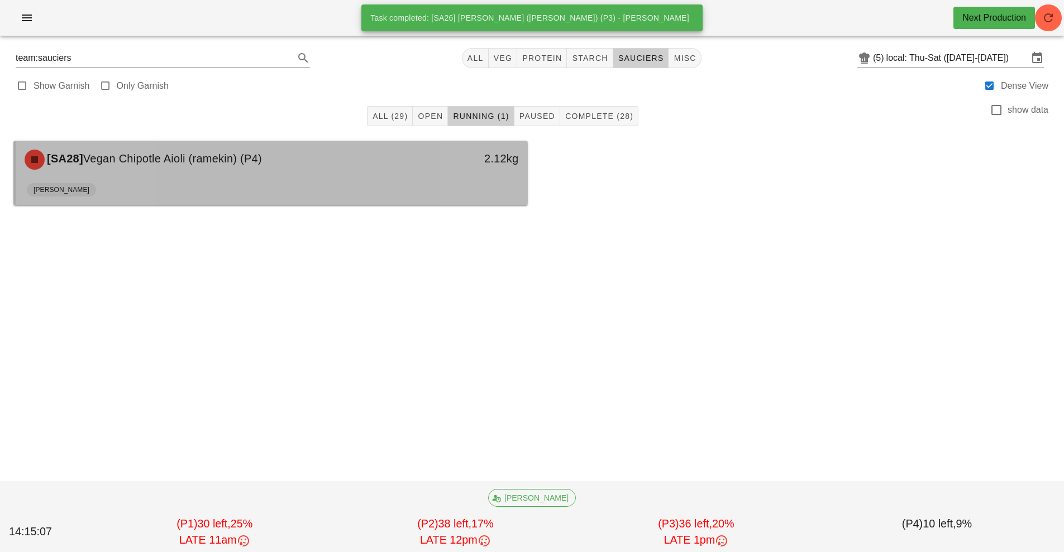
click at [436, 176] on div "2.12kg" at bounding box center [461, 160] width 127 height 34
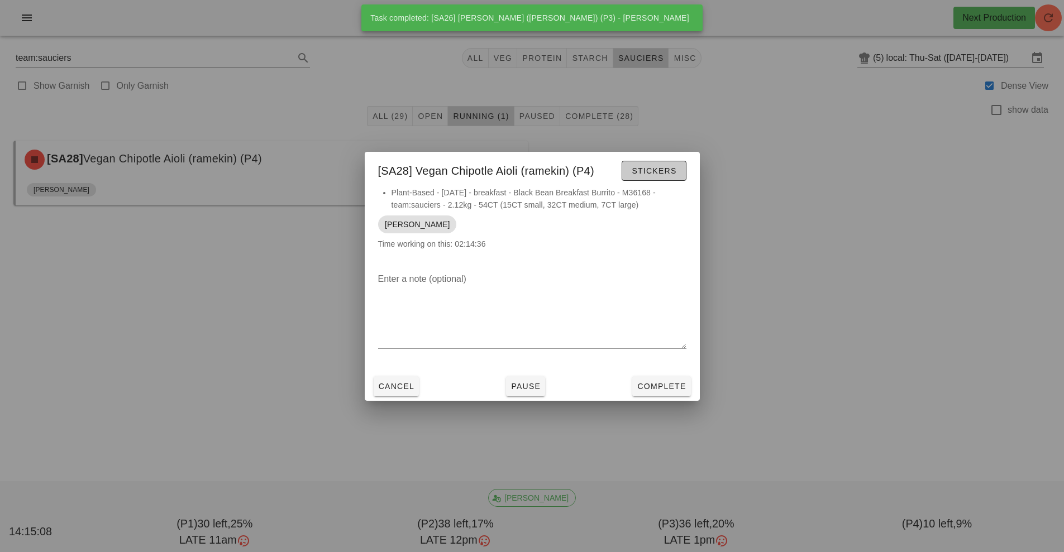
click at [657, 178] on button "Stickers" at bounding box center [654, 171] width 64 height 20
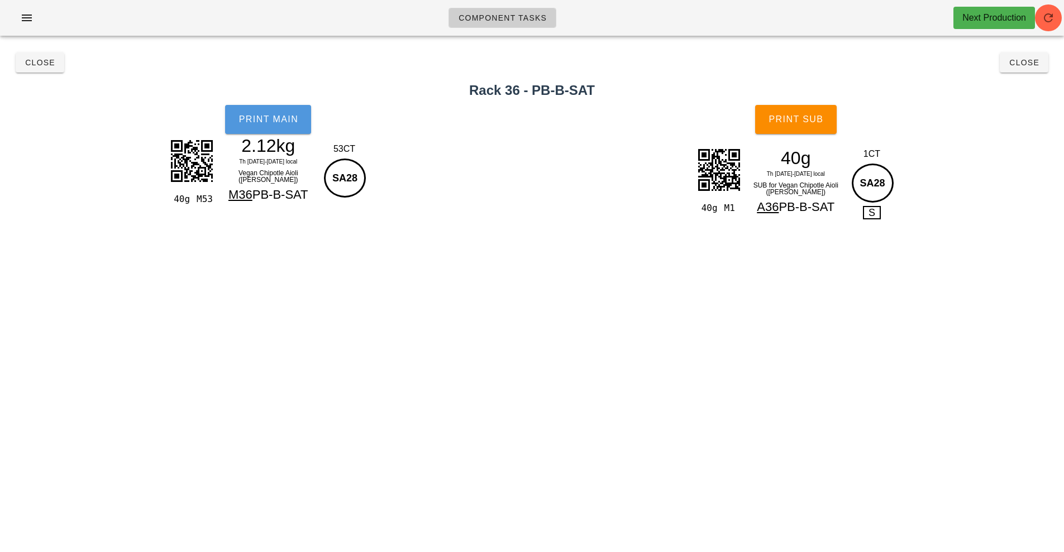
click at [250, 120] on span "Print Main" at bounding box center [268, 119] width 60 height 10
click at [815, 125] on button "Print Sub" at bounding box center [796, 119] width 82 height 29
click at [1017, 63] on span "Close" at bounding box center [1024, 62] width 31 height 9
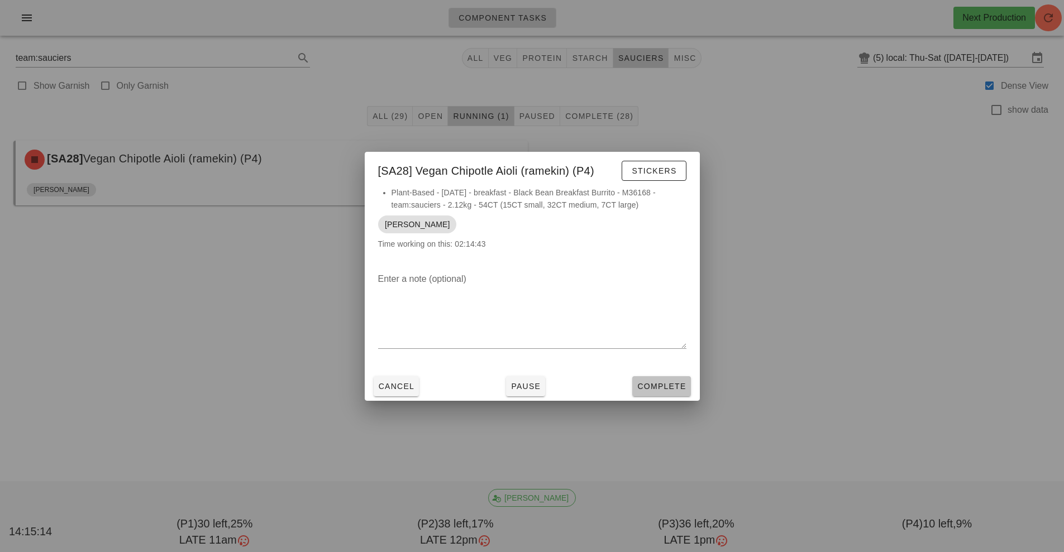
click at [666, 388] on span "Complete" at bounding box center [661, 386] width 49 height 9
